Goal: Transaction & Acquisition: Register for event/course

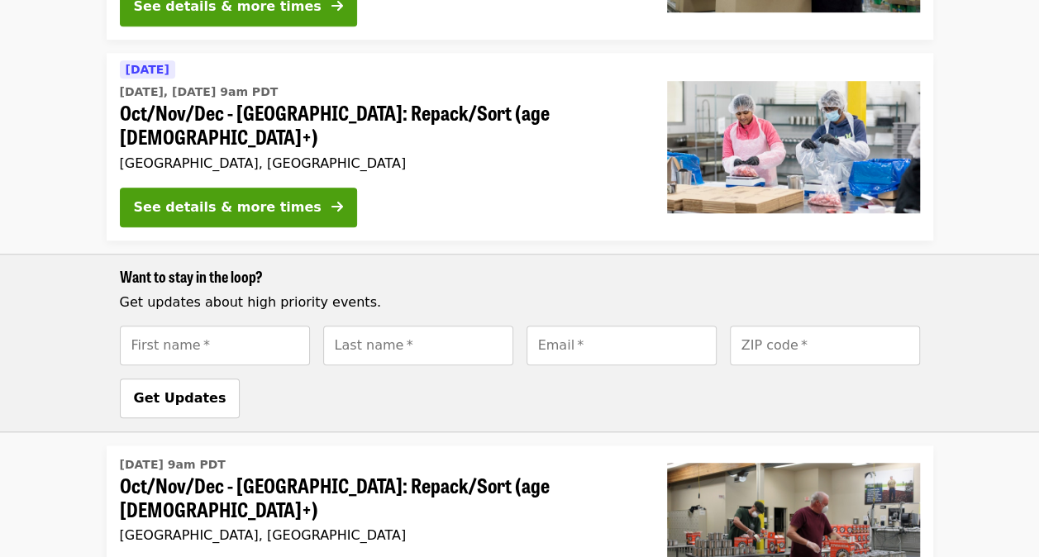
scroll to position [775, 0]
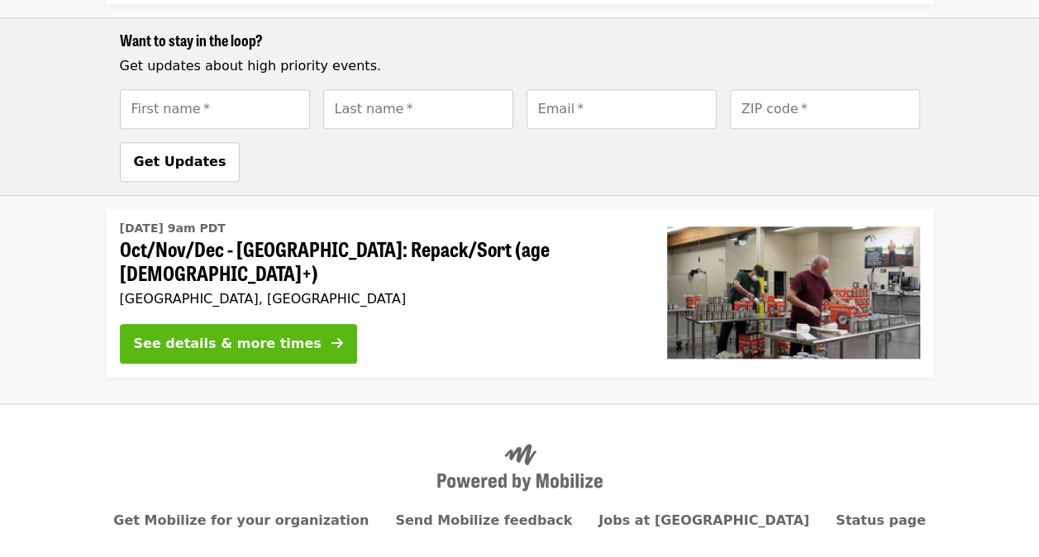
click at [331, 336] on icon "arrow-right icon" at bounding box center [337, 344] width 12 height 16
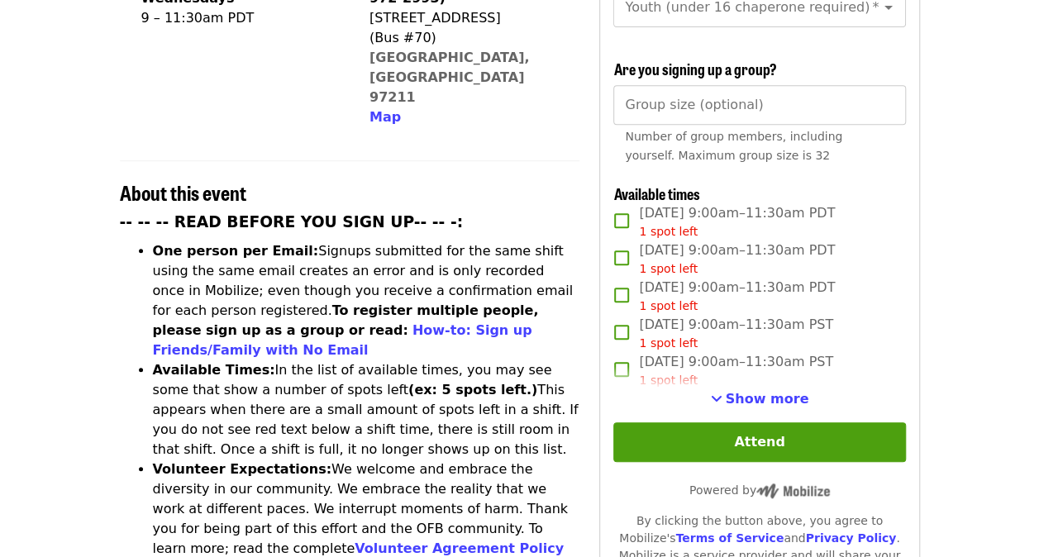
scroll to position [526, 0]
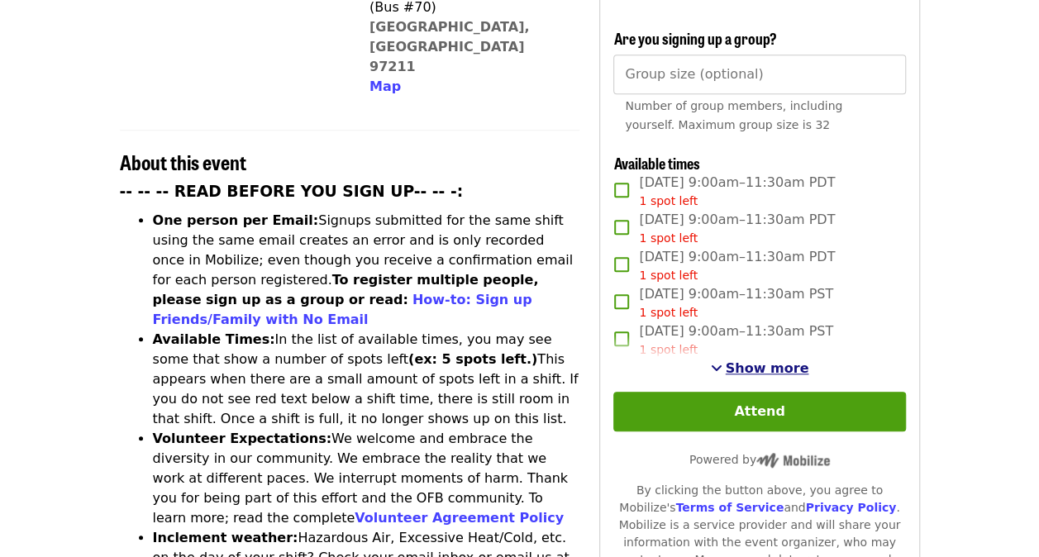
click at [749, 364] on span "Show more" at bounding box center [767, 368] width 83 height 16
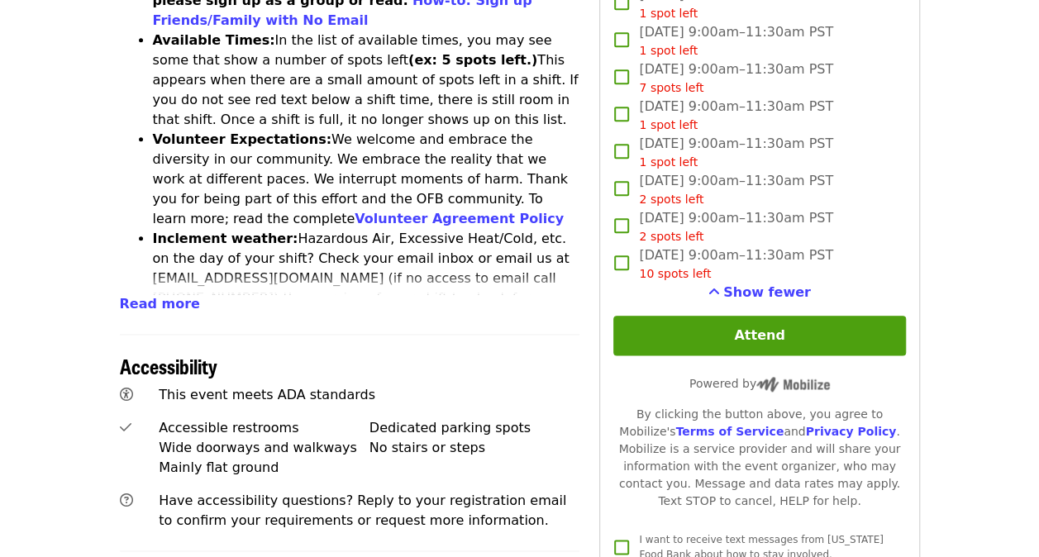
scroll to position [823, 0]
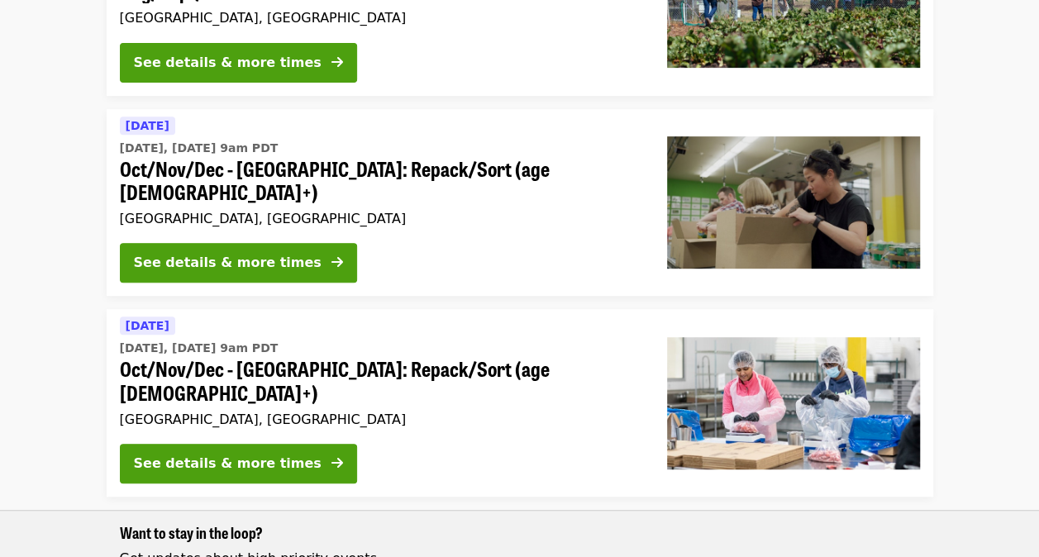
scroll to position [283, 0]
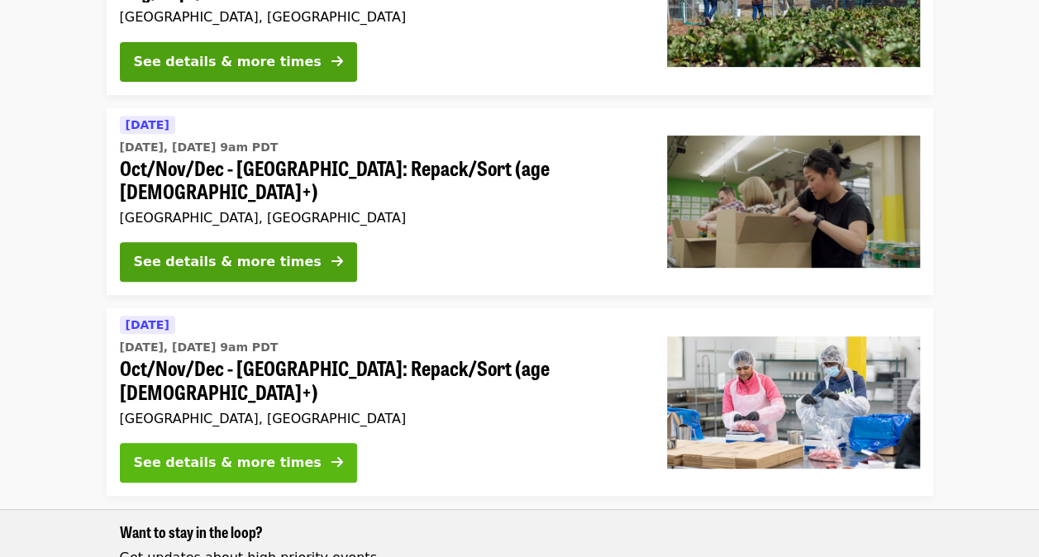
click at [254, 443] on button "See details & more times" at bounding box center [238, 463] width 237 height 40
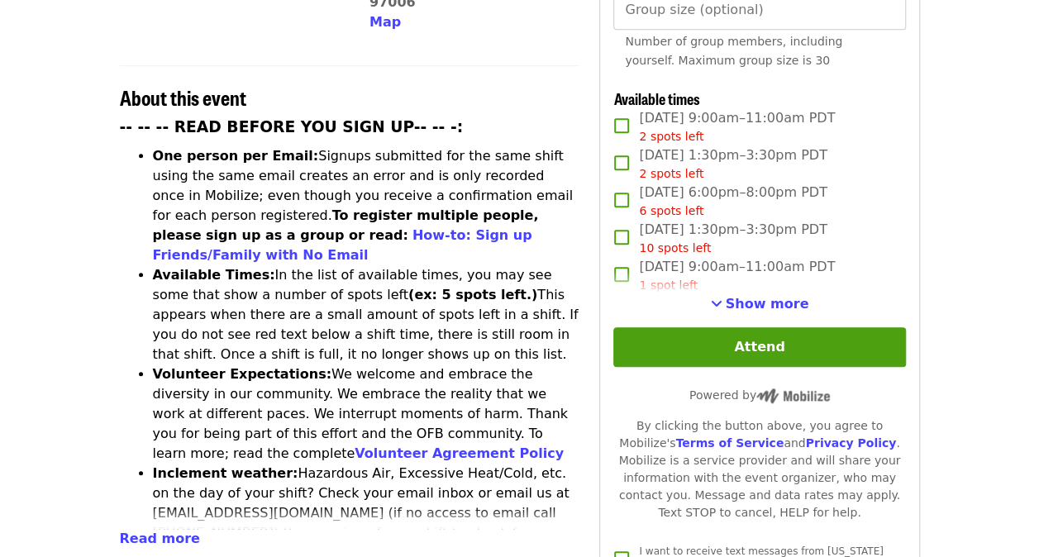
scroll to position [589, 0]
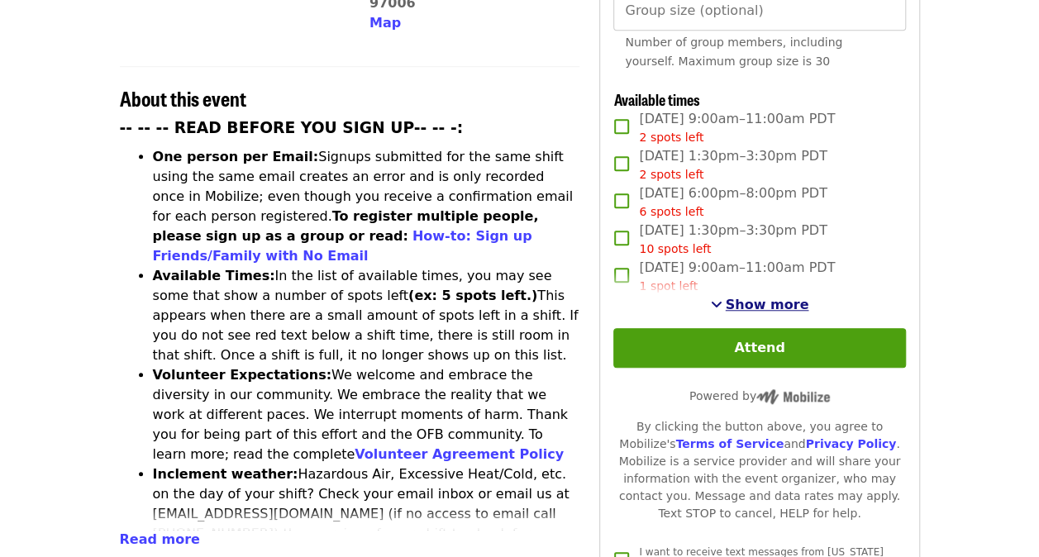
click at [751, 303] on span "Show more" at bounding box center [767, 305] width 83 height 16
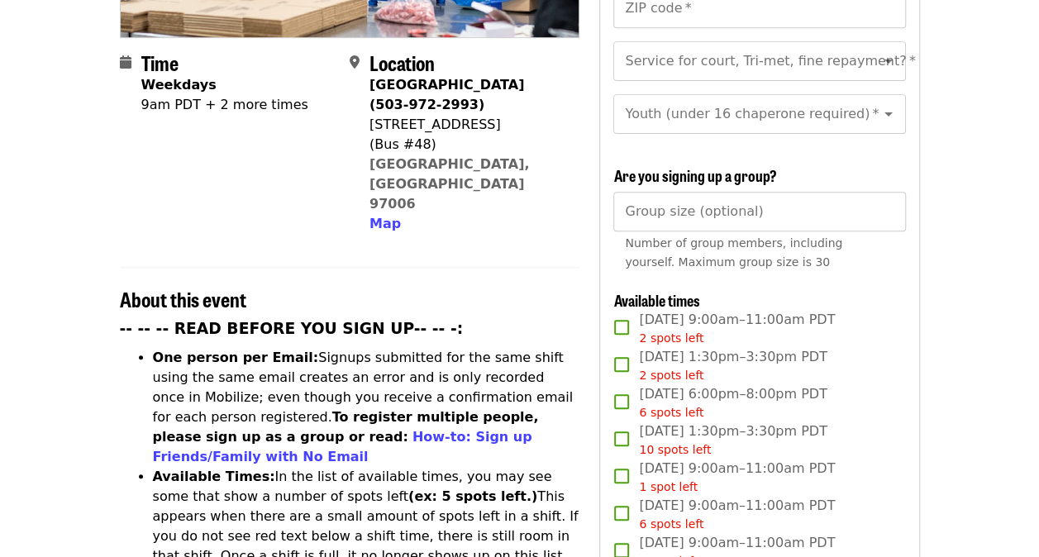
scroll to position [388, 0]
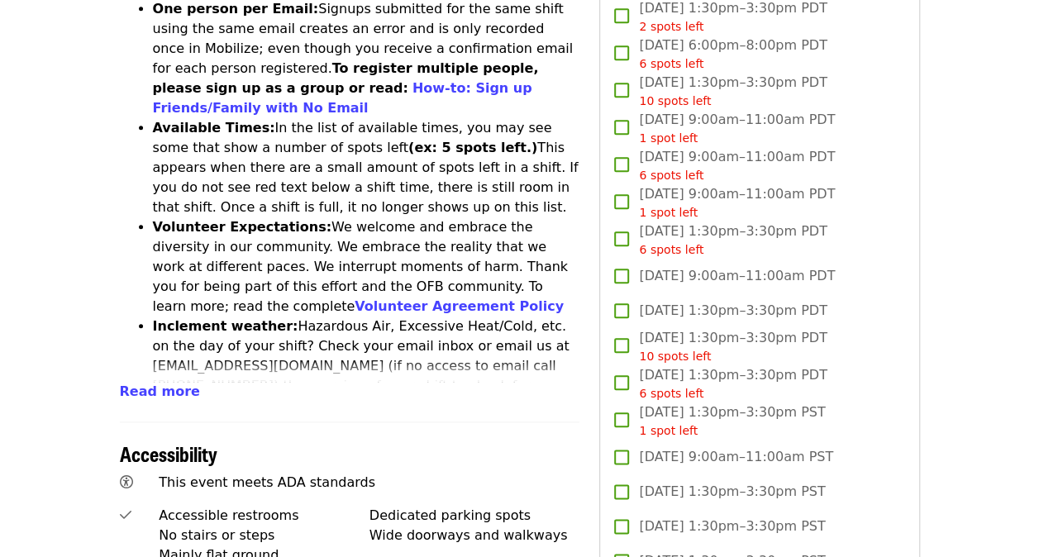
scroll to position [738, 0]
